Goal: Check status

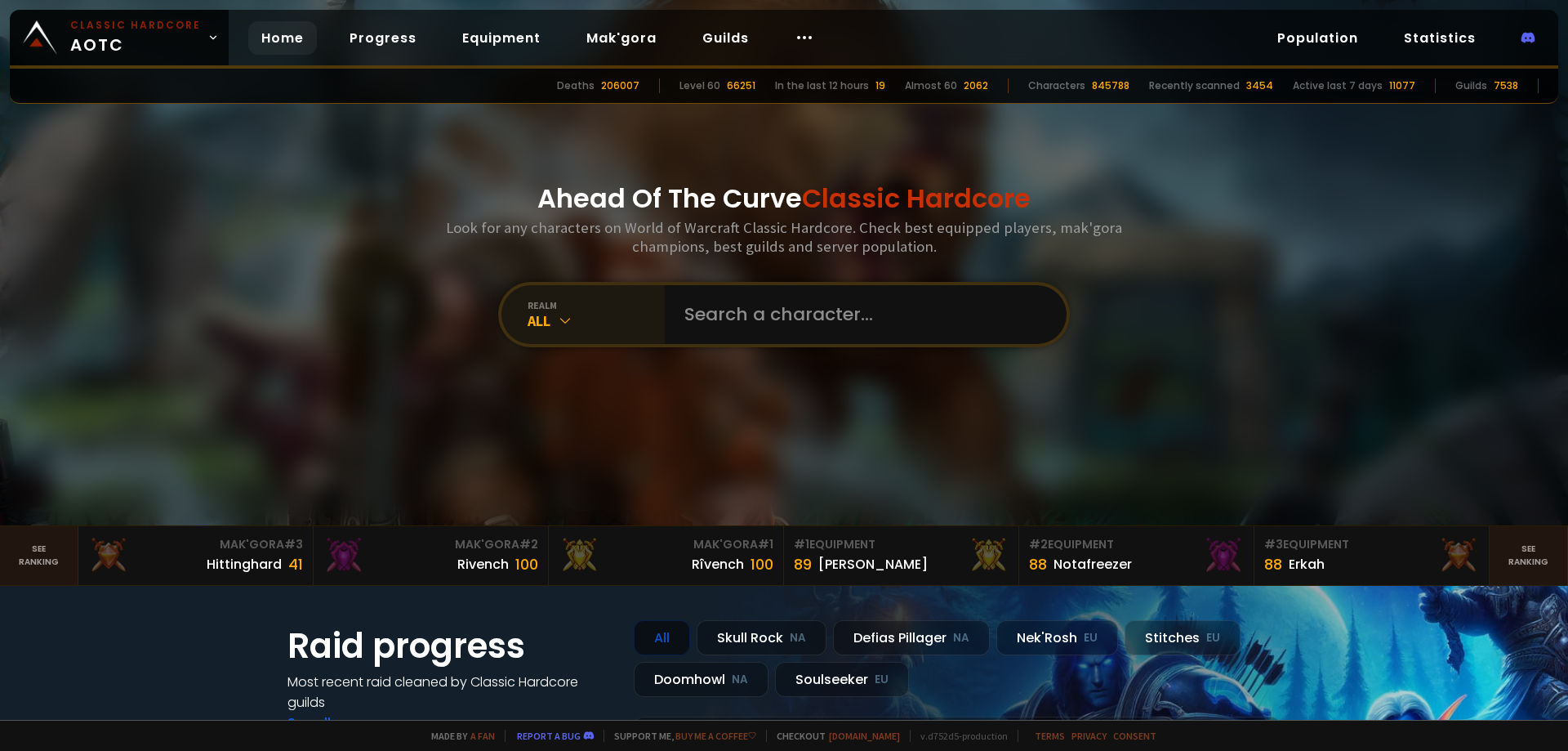
click at [569, 326] on div "All" at bounding box center [596, 321] width 137 height 19
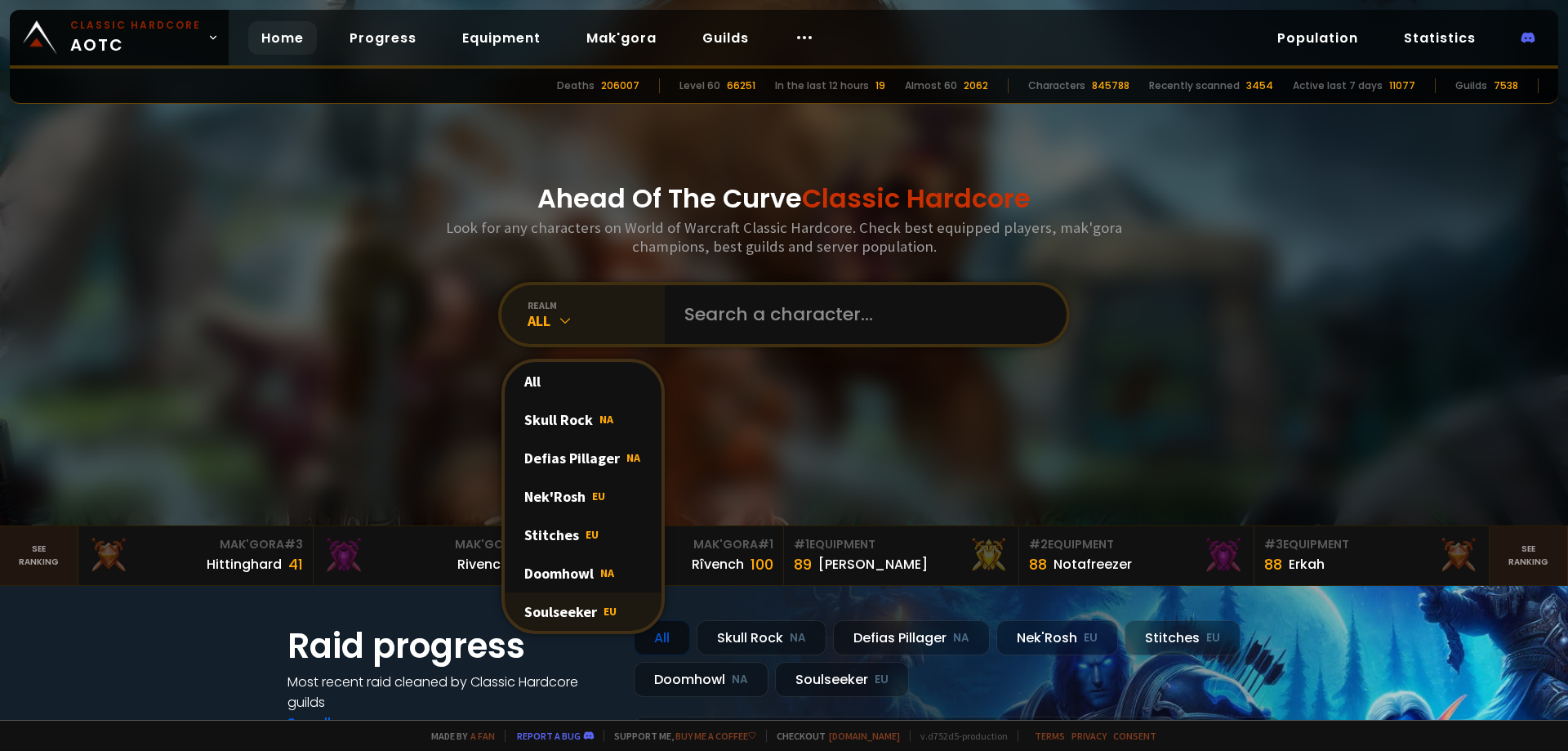
click at [562, 608] on div "Soulseeker EU" at bounding box center [583, 611] width 157 height 38
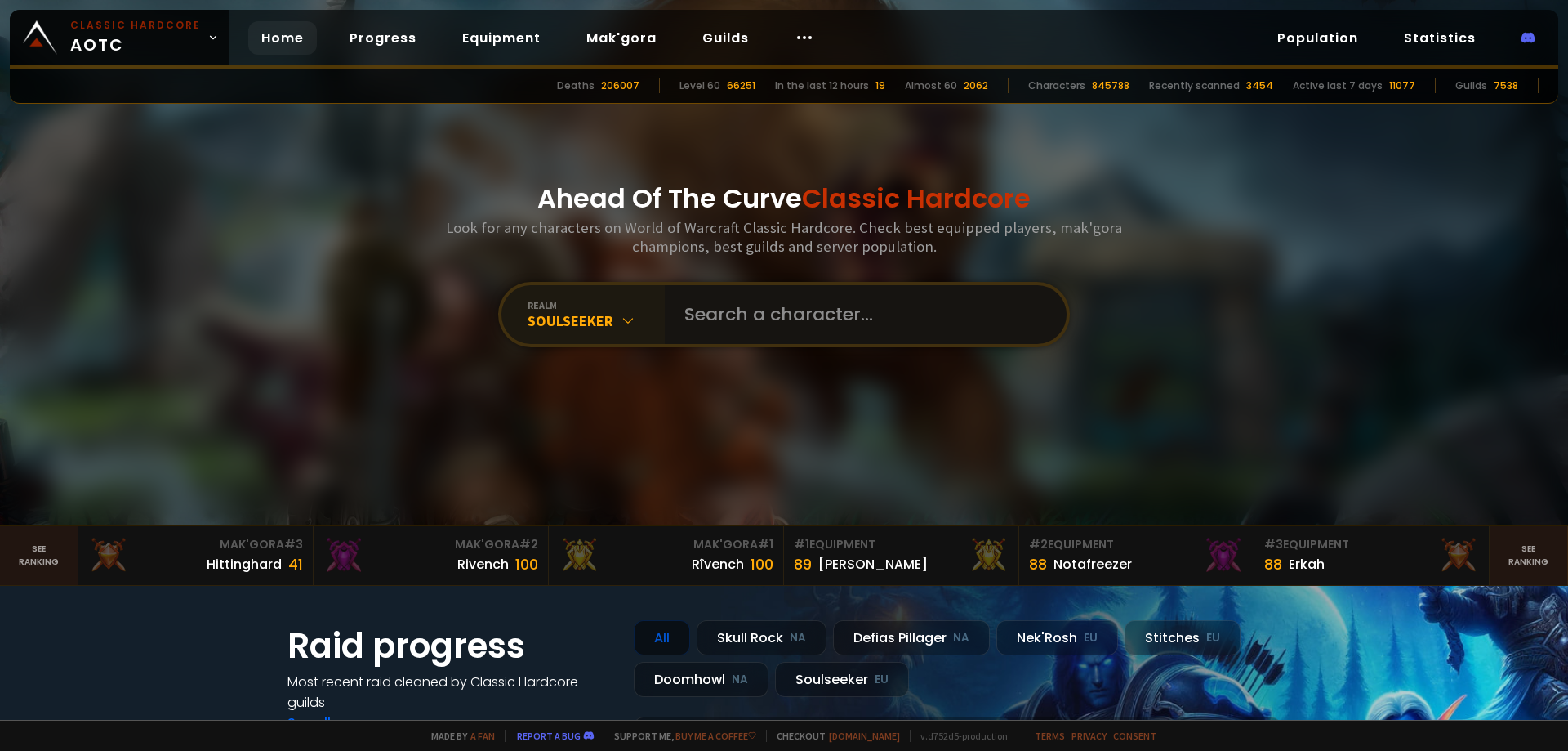
click at [777, 328] on input "text" at bounding box center [861, 314] width 372 height 59
drag, startPoint x: 304, startPoint y: 176, endPoint x: 337, endPoint y: 186, distance: 34.5
click at [317, 182] on section "Ahead Of The Curve Classic Hardcore Look for any characters on World of Warcraf…" at bounding box center [784, 263] width 1568 height 526
click at [745, 324] on input "text" at bounding box center [861, 314] width 372 height 59
paste input "Prolethar"
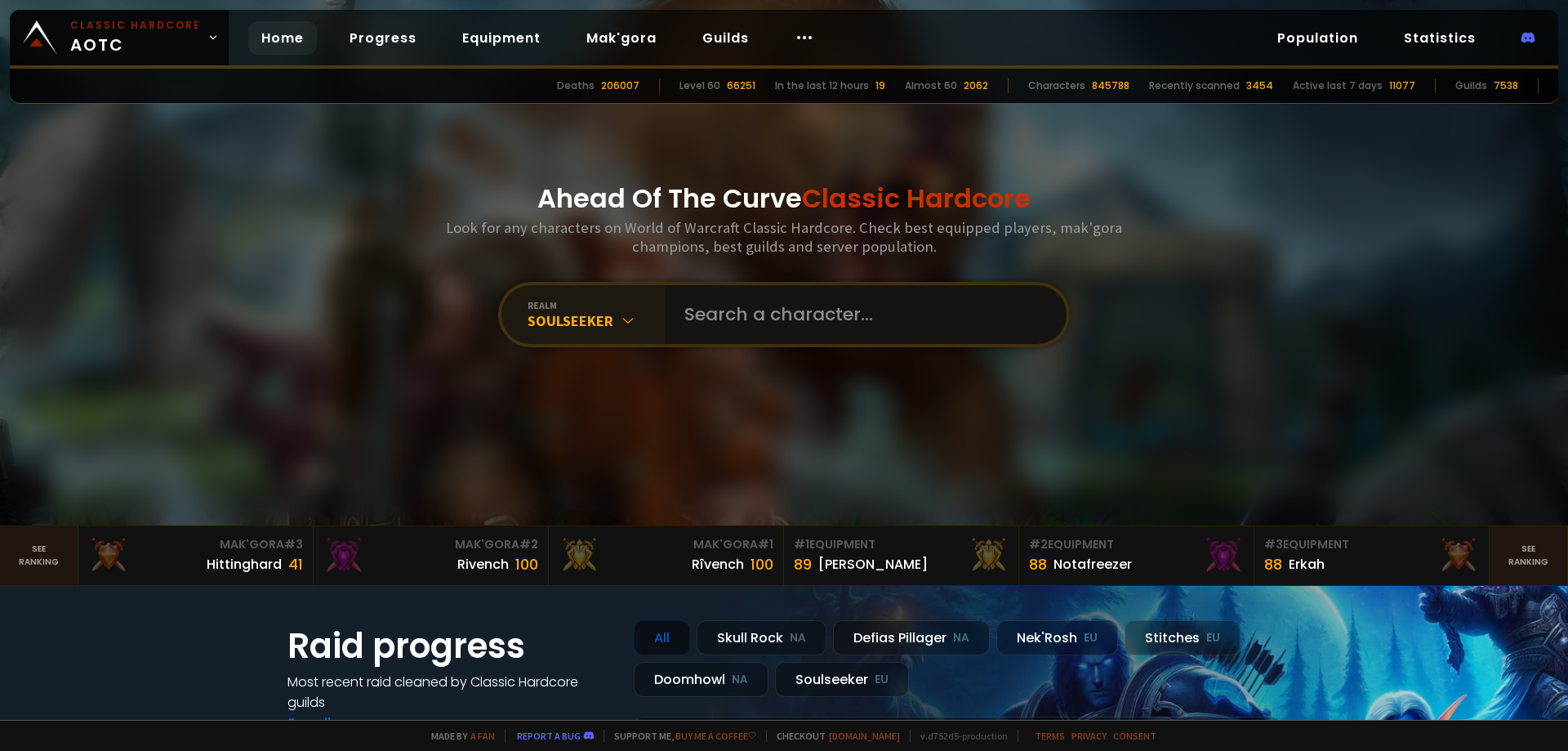
type input "Prolethar"
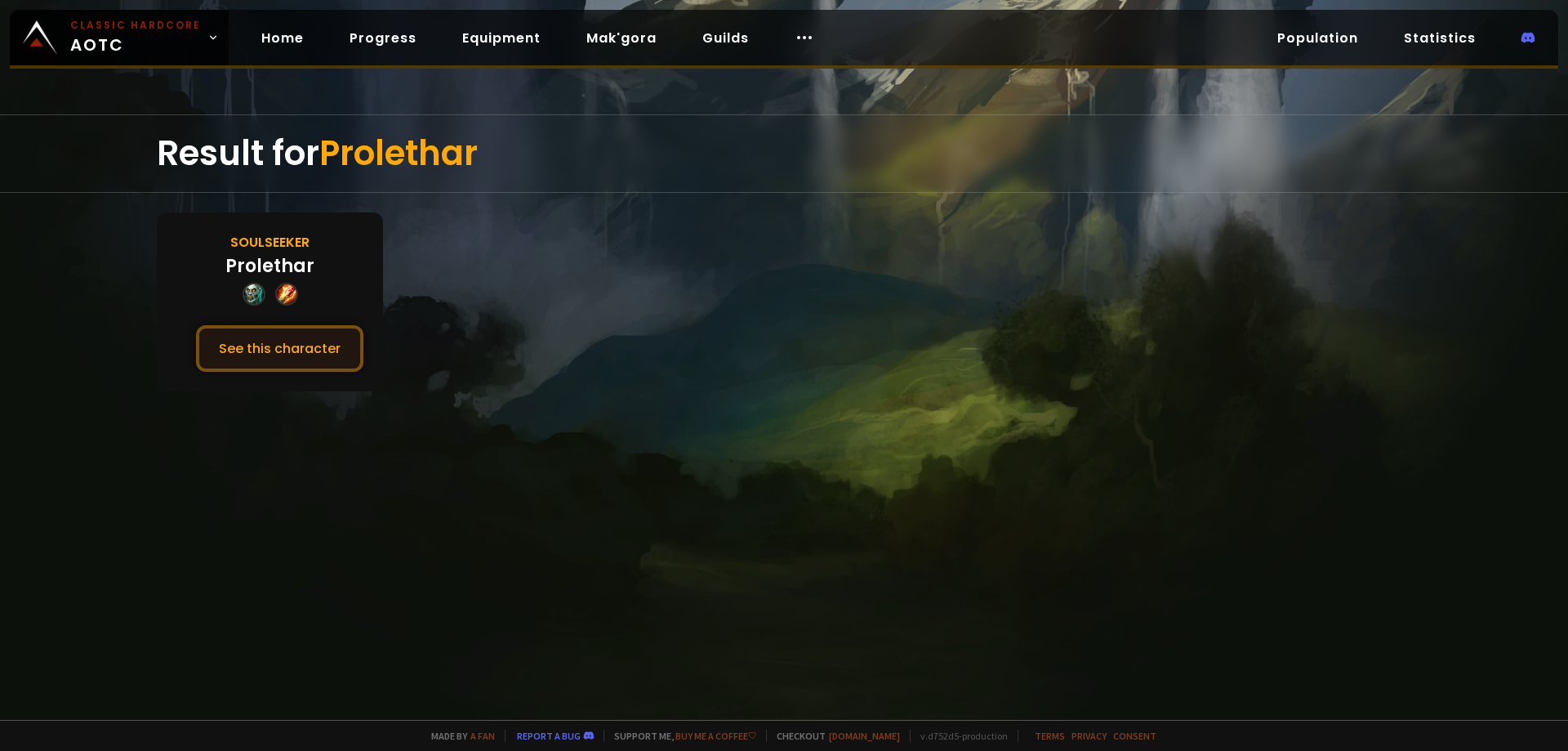
click at [284, 358] on button "See this character" at bounding box center [280, 348] width 167 height 47
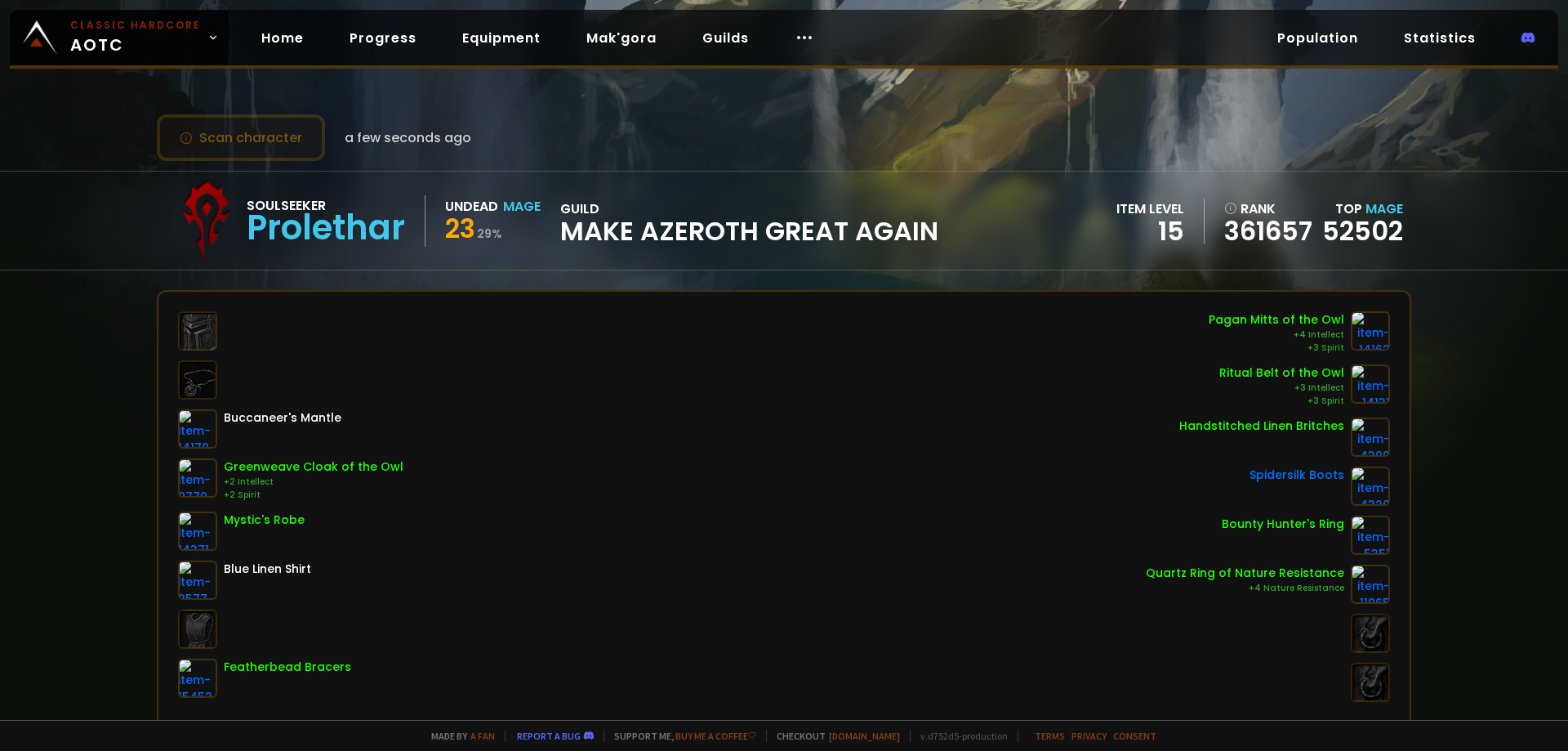
click at [255, 125] on button "Scan character" at bounding box center [240, 137] width 168 height 47
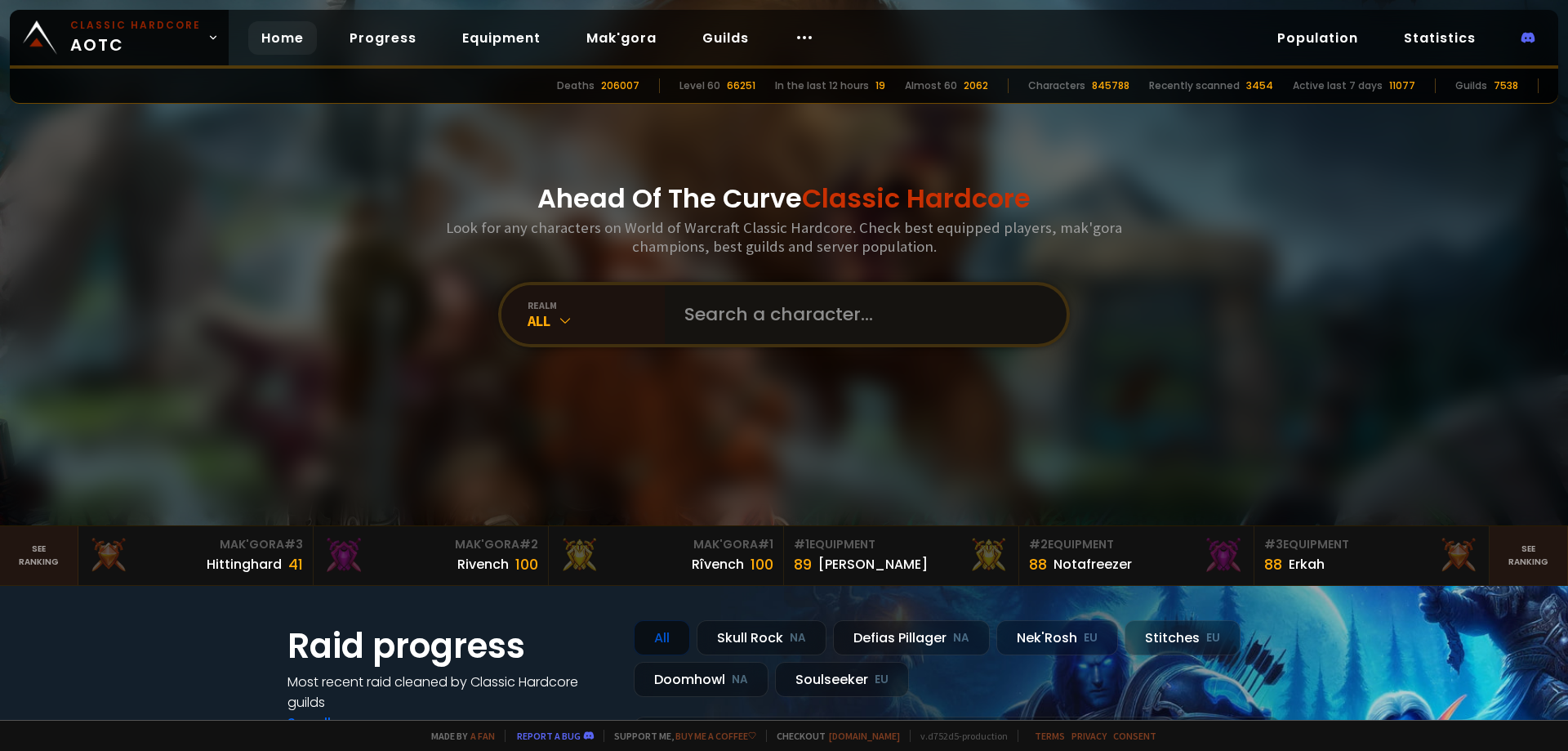
click at [736, 332] on input "text" at bounding box center [861, 314] width 372 height 59
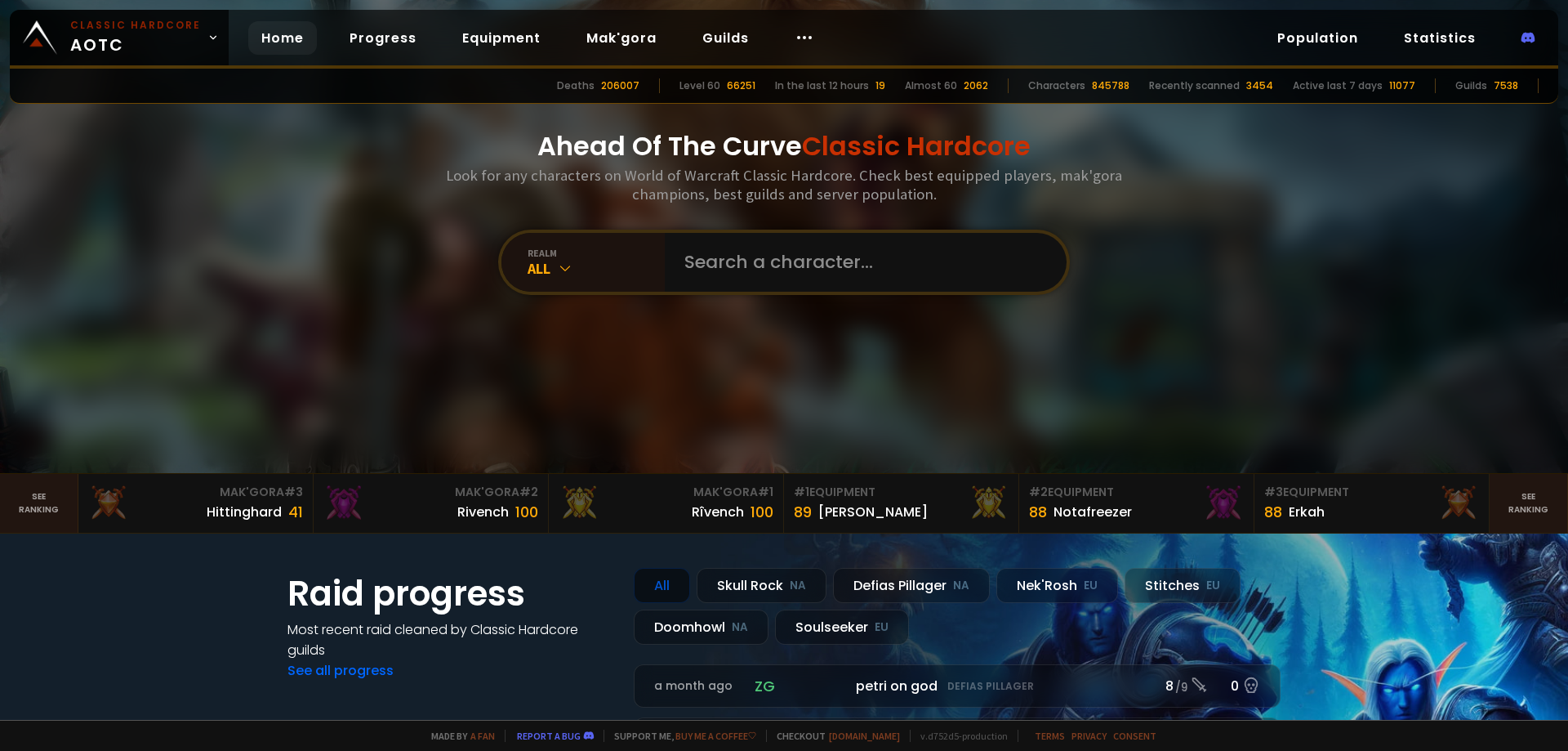
scroll to position [82, 0]
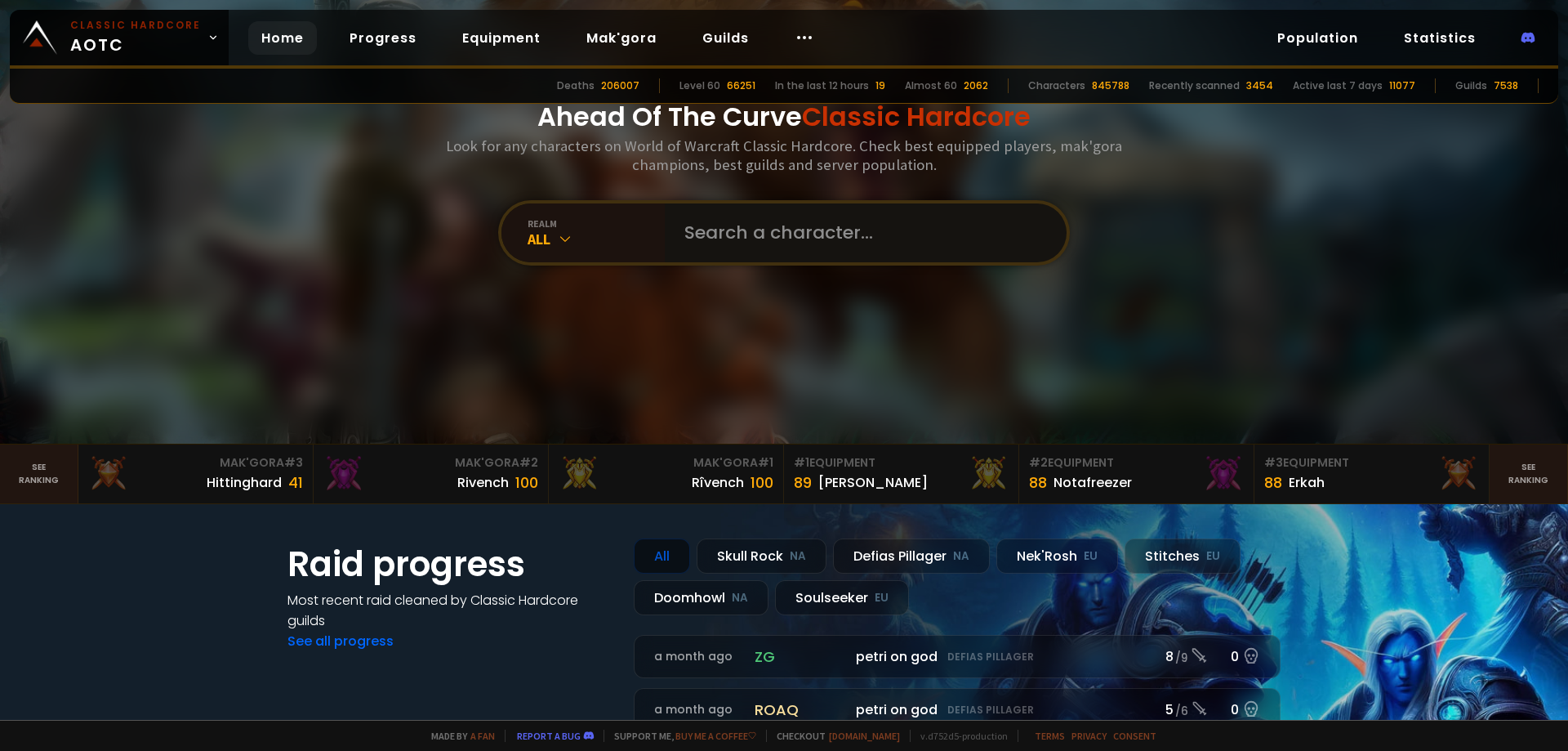
paste input "Playehkbhrr"
type input "Playehkbhrr"
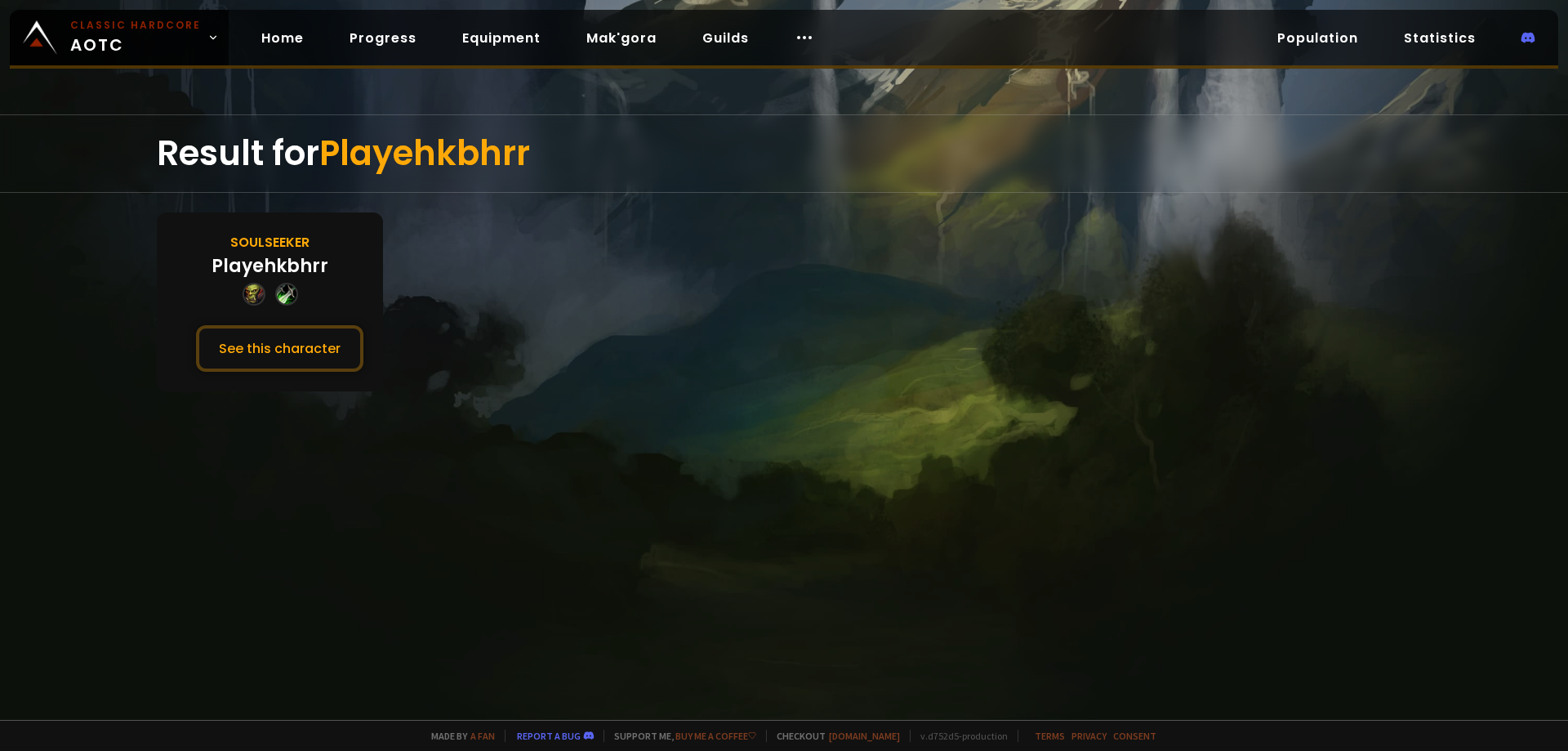
click at [333, 301] on div "Soulseeker Playehkbhrr See this character" at bounding box center [269, 302] width 226 height 179
click at [293, 328] on button "See this character" at bounding box center [280, 348] width 167 height 47
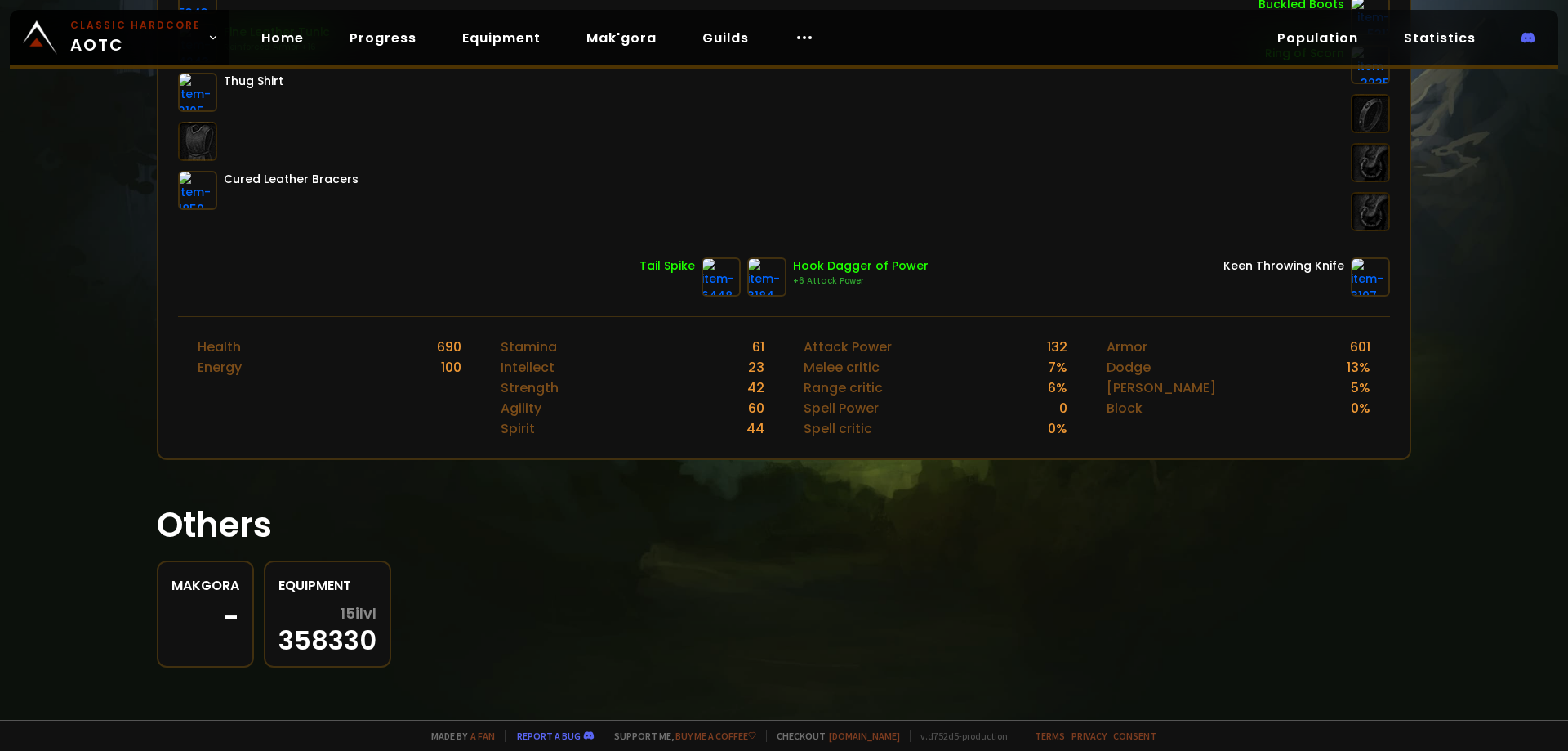
scroll to position [75, 0]
